Goal: Find specific page/section: Find specific page/section

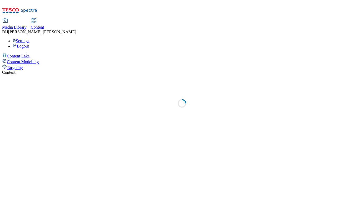
select select "ghs-uk"
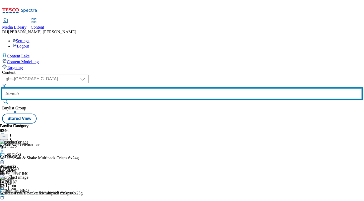
click at [155, 89] on input "text" at bounding box center [181, 94] width 359 height 11
click at [149, 89] on input "text" at bounding box center [181, 94] width 359 height 11
paste input "/summer-celebrations"
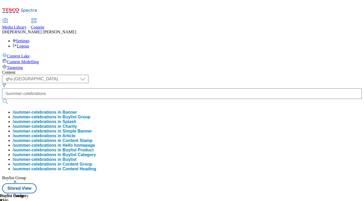
click at [90, 115] on button "/summer-celebrations in Buylist Group" at bounding box center [52, 117] width 78 height 5
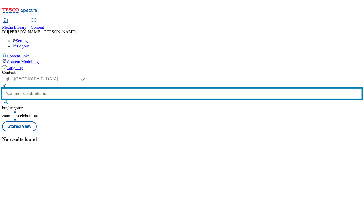
click at [156, 89] on input "/summer-celebrations" at bounding box center [181, 94] width 359 height 11
click at [142, 89] on input "/summer-celebrations" at bounding box center [181, 94] width 359 height 11
type input "summer-celebrations"
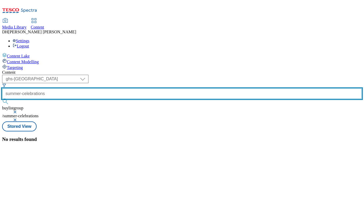
click at [2, 99] on button "submit" at bounding box center [5, 101] width 7 height 5
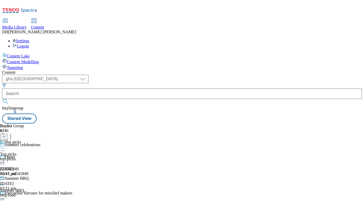
click at [5, 146] on icon at bounding box center [2, 148] width 5 height 5
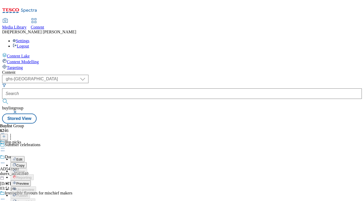
click at [31, 181] on div "Preview" at bounding box center [21, 183] width 20 height 4
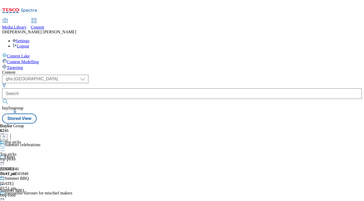
click at [5, 146] on icon at bounding box center [2, 148] width 5 height 5
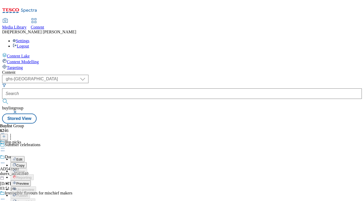
click at [29, 182] on span "Preview" at bounding box center [22, 184] width 12 height 4
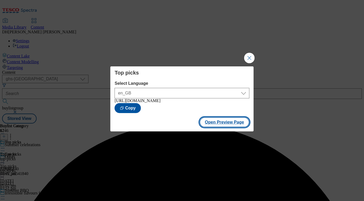
click at [224, 126] on button "Open Preview Page" at bounding box center [224, 123] width 50 height 10
